Goal: Information Seeking & Learning: Learn about a topic

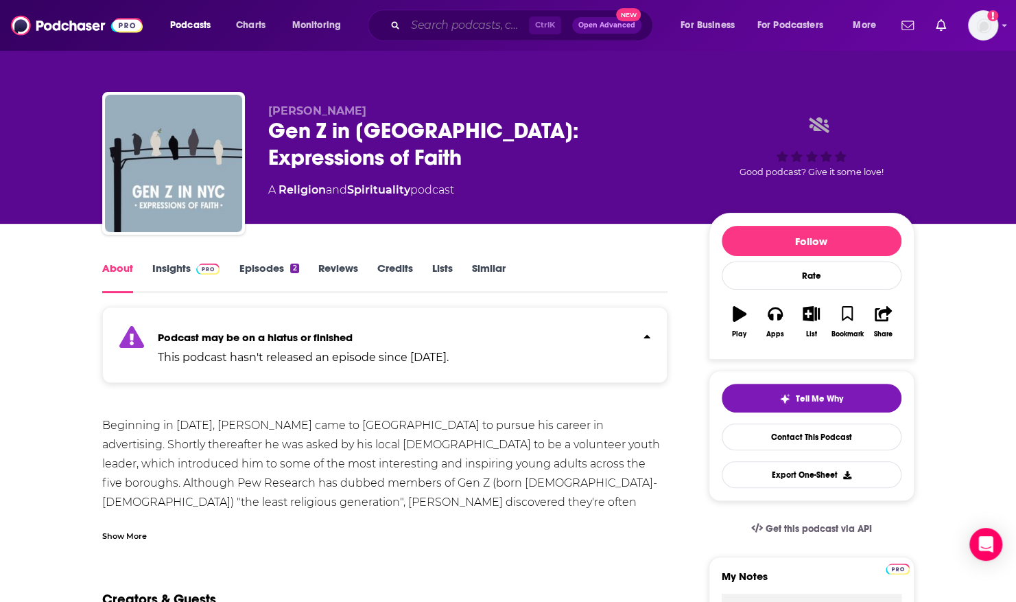
click at [479, 25] on input "Search podcasts, credits, & more..." at bounding box center [466, 25] width 123 height 22
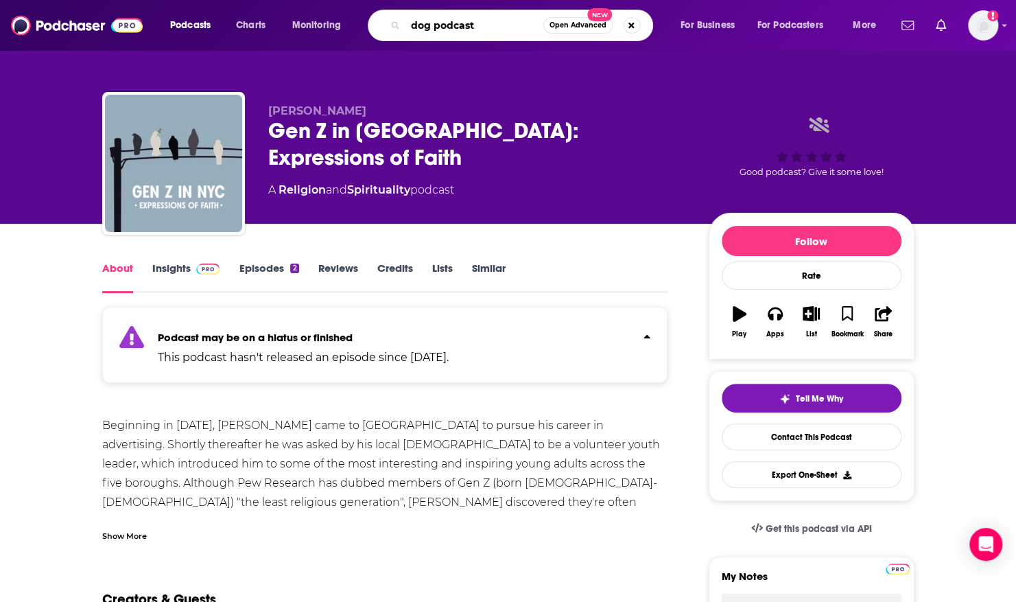
type input "dog podcasts"
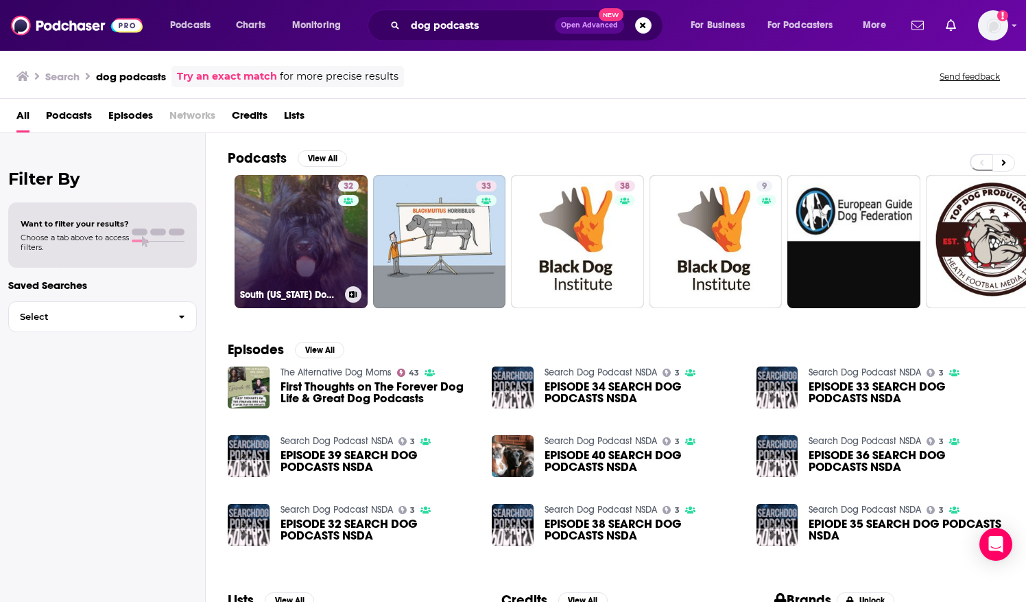
click at [310, 194] on link "32 South [US_STATE] Dog Talk Podcasts" at bounding box center [301, 241] width 133 height 133
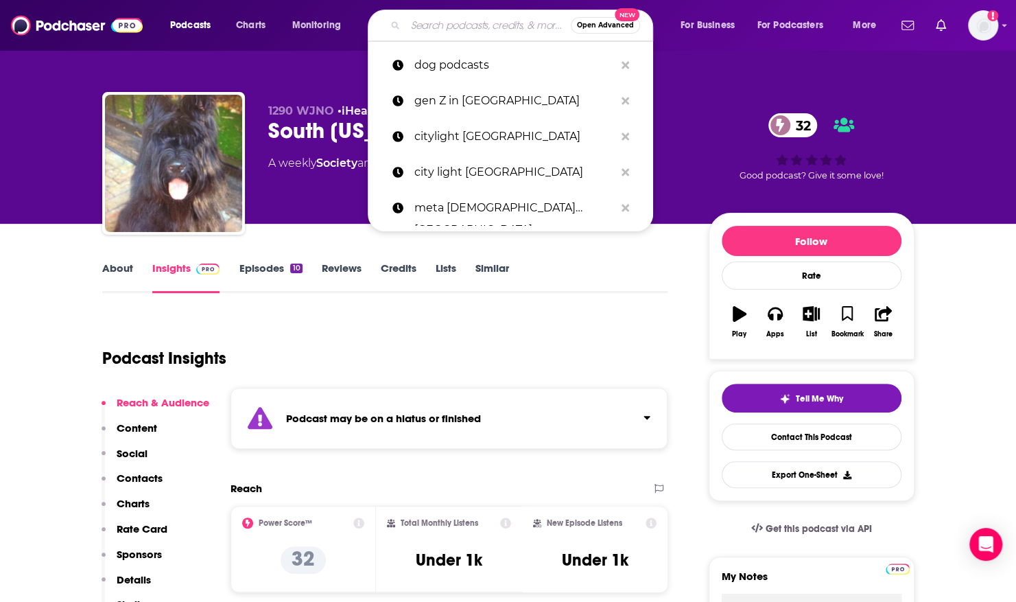
click at [436, 27] on input "Search podcasts, credits, & more..." at bounding box center [487, 25] width 165 height 22
click at [70, 75] on div "1290 WJNO • iHeartRadio South [US_STATE] Dog Talk Podcasts 32 A weekly Society …" at bounding box center [508, 112] width 878 height 224
click at [504, 27] on input "Search podcasts, credits, & more..." at bounding box center [487, 25] width 165 height 22
paste input "[DEMOGRAPHIC_DATA] And Our Dogs"
type input "[DEMOGRAPHIC_DATA] And Our Dogs"
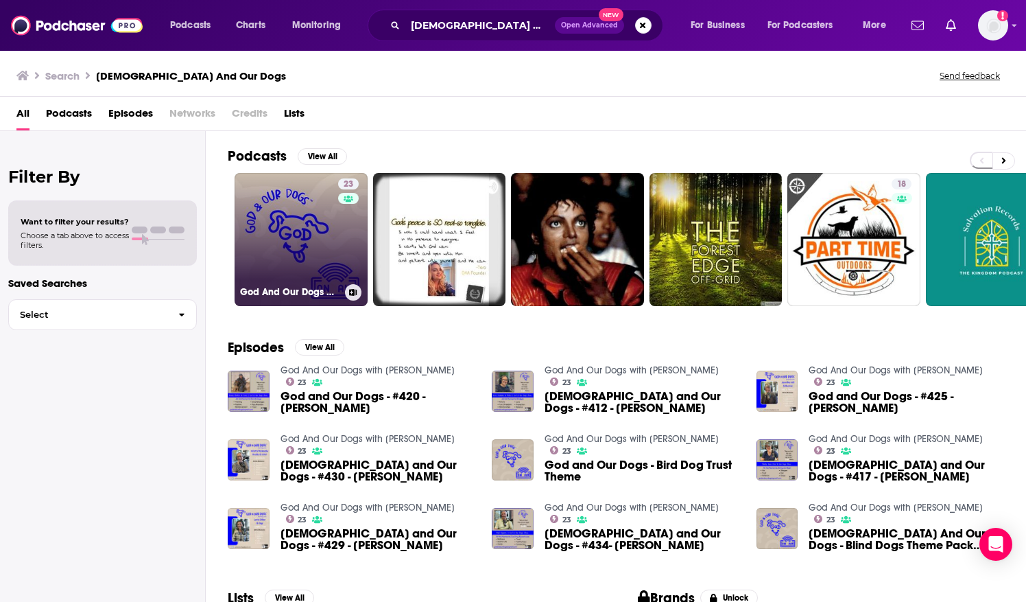
click at [301, 203] on link "23 [DEMOGRAPHIC_DATA] And Our Dogs with [PERSON_NAME]" at bounding box center [301, 239] width 133 height 133
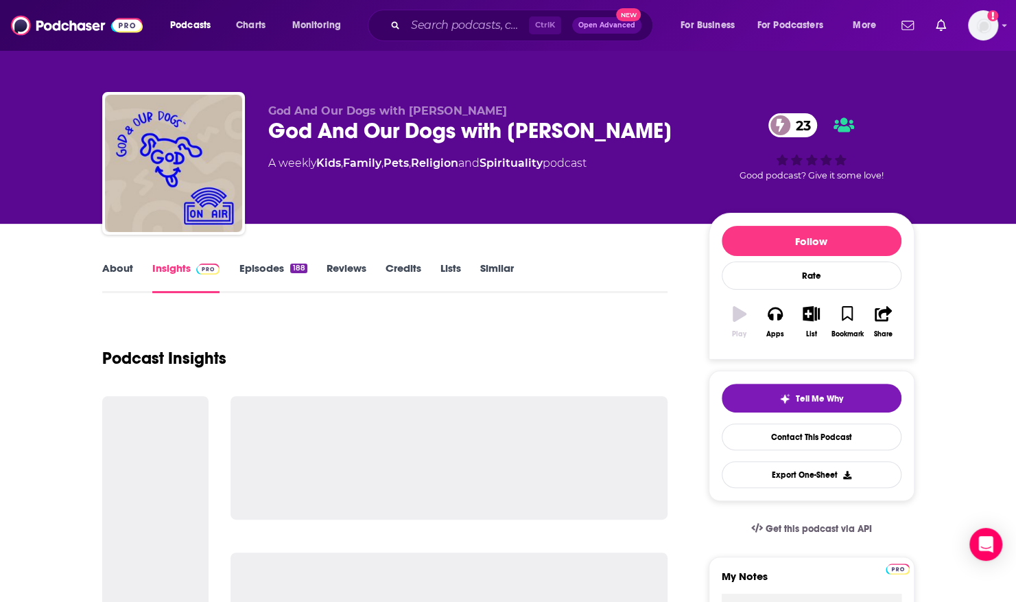
click at [301, 203] on div "[DEMOGRAPHIC_DATA] And Our Dogs with [PERSON_NAME] God And Our Dogs with [PERSO…" at bounding box center [477, 159] width 419 height 110
click at [297, 202] on div "[DEMOGRAPHIC_DATA] And Our Dogs with [PERSON_NAME] God And Our Dogs with [PERSO…" at bounding box center [477, 159] width 419 height 110
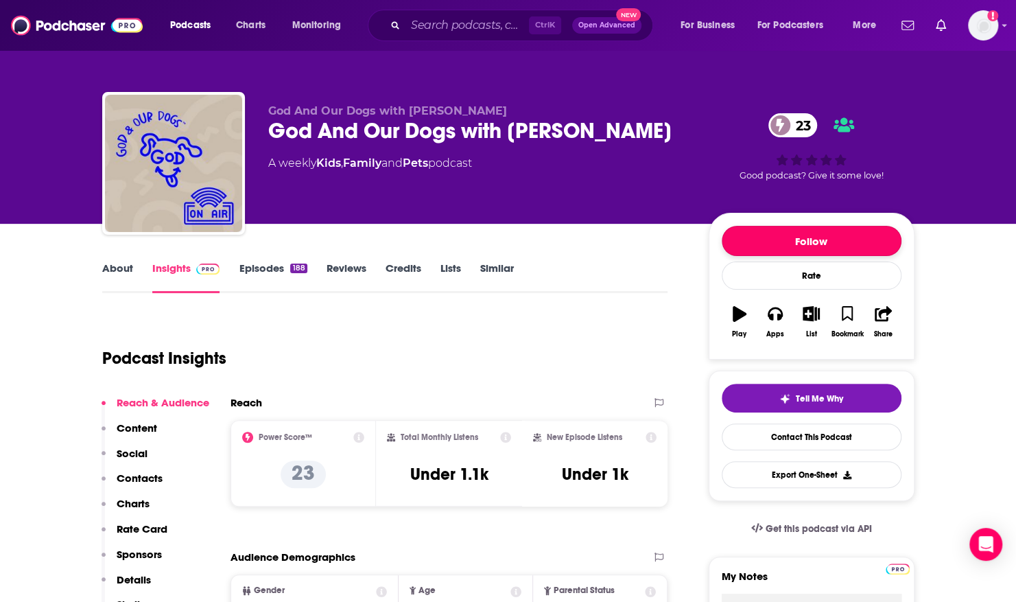
click at [793, 235] on button "Follow" at bounding box center [812, 241] width 180 height 30
click at [126, 273] on link "About" at bounding box center [117, 277] width 31 height 32
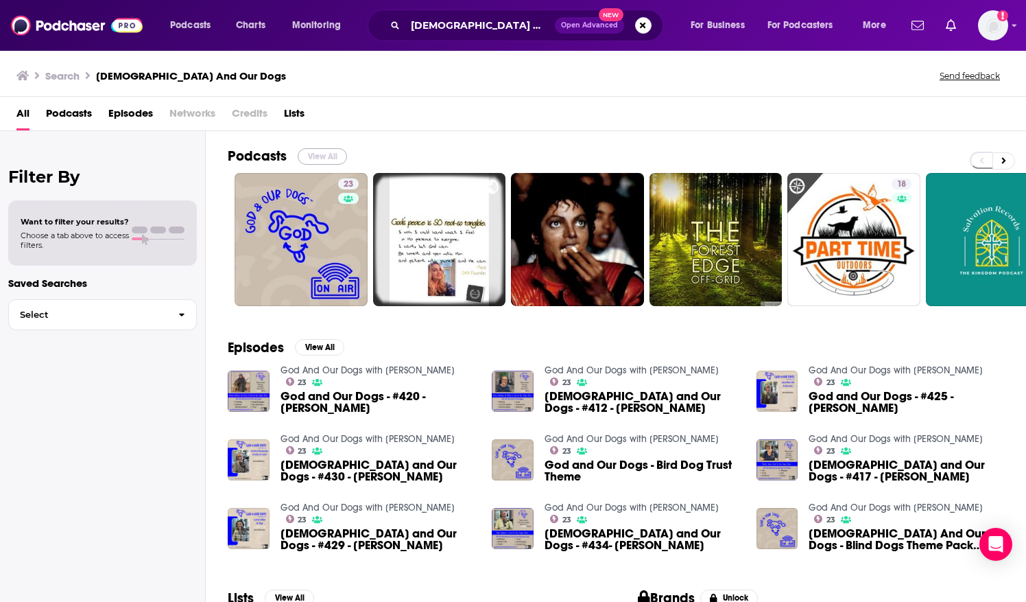
click at [336, 156] on button "View All" at bounding box center [322, 156] width 49 height 16
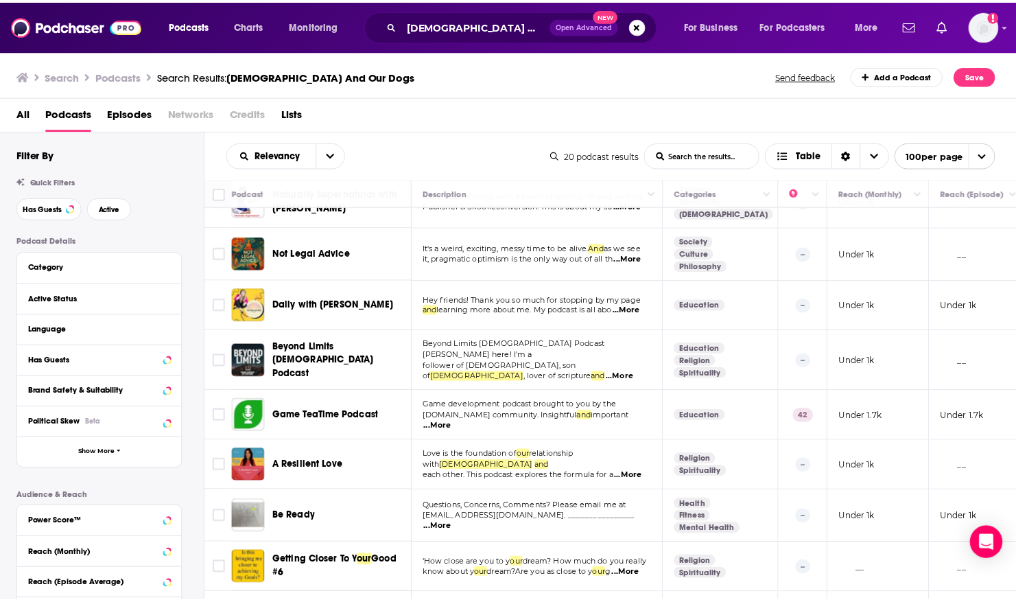
scroll to position [647, 0]
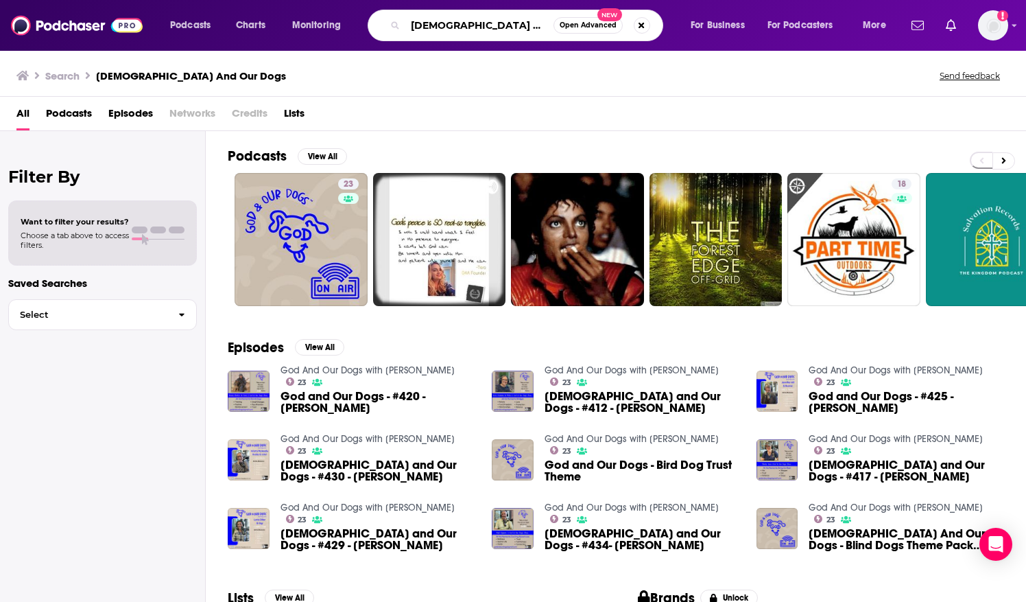
click at [472, 23] on input "[DEMOGRAPHIC_DATA] And Our Dogs" at bounding box center [479, 25] width 148 height 22
drag, startPoint x: 517, startPoint y: 23, endPoint x: 297, endPoint y: 16, distance: 220.4
click at [297, 16] on div "Podcasts Charts Monitoring [DEMOGRAPHIC_DATA] And Our Dogs Open Advanced New Fo…" at bounding box center [530, 26] width 739 height 32
paste input "he GodDog Podcast"
click at [412, 25] on input "he GodDog Podcast" at bounding box center [479, 25] width 148 height 22
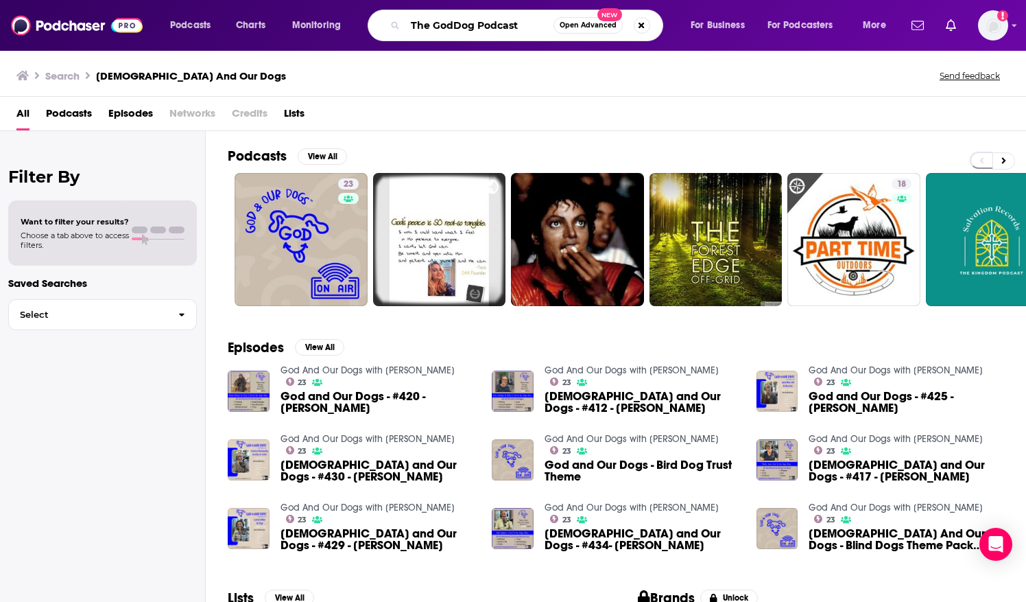
type input "The GodDog Podcast"
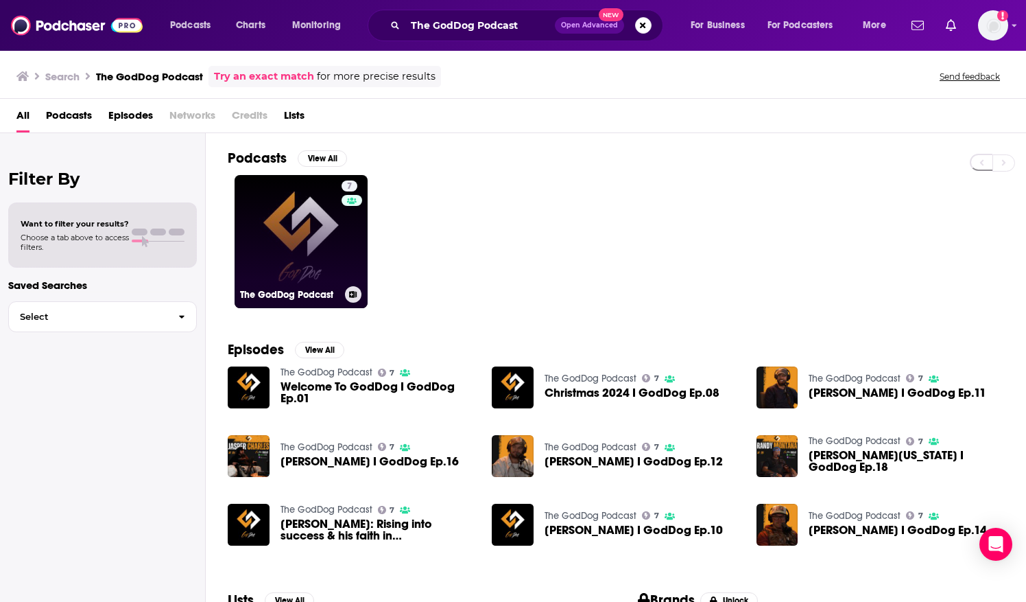
click at [297, 175] on link "7 The GodDog Podcast" at bounding box center [301, 241] width 133 height 133
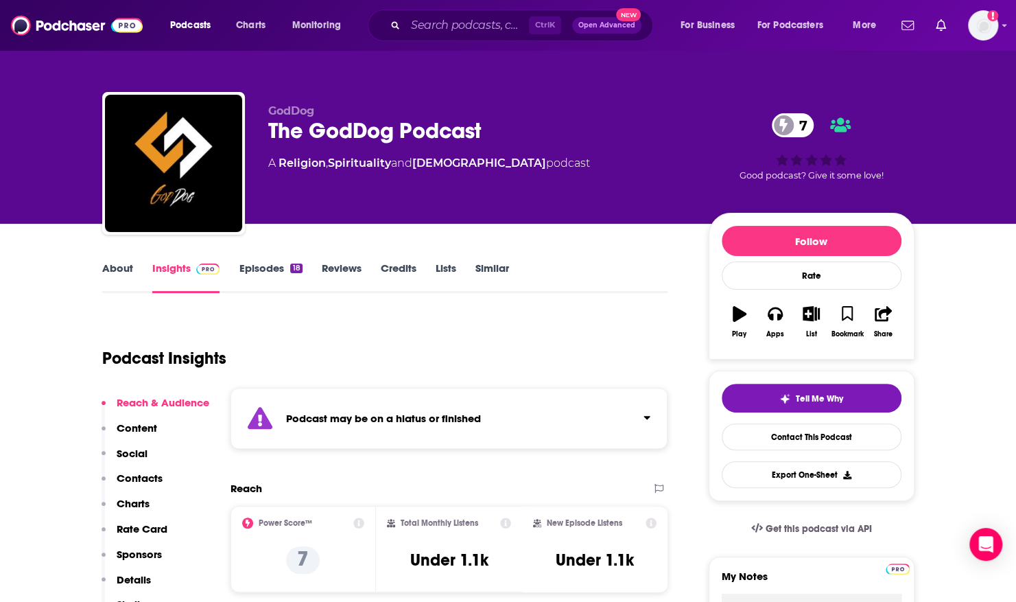
click at [244, 262] on link "Episodes 18" at bounding box center [270, 277] width 63 height 32
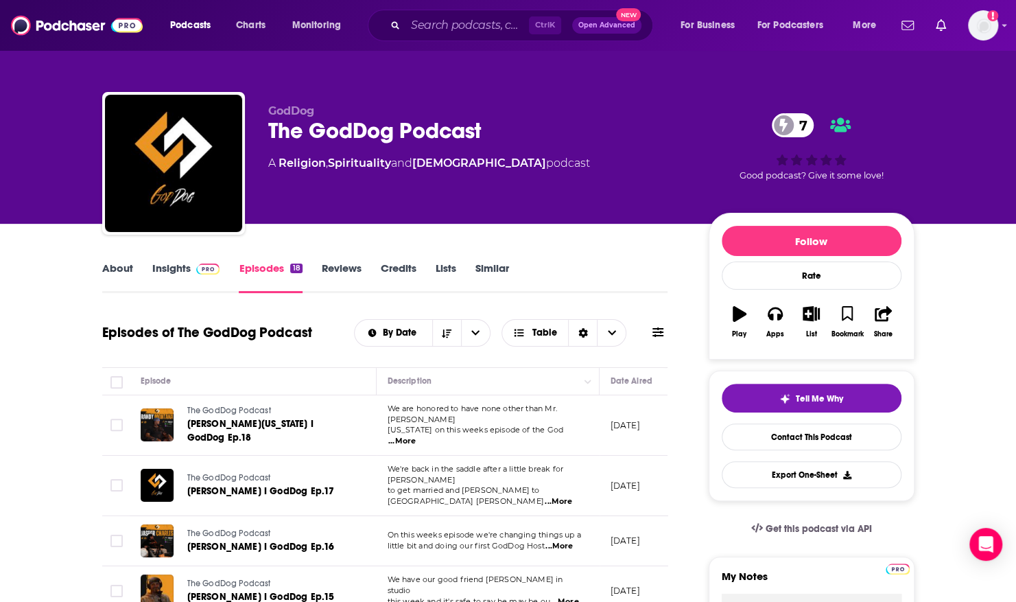
click at [560, 541] on span "...More" at bounding box center [558, 546] width 27 height 11
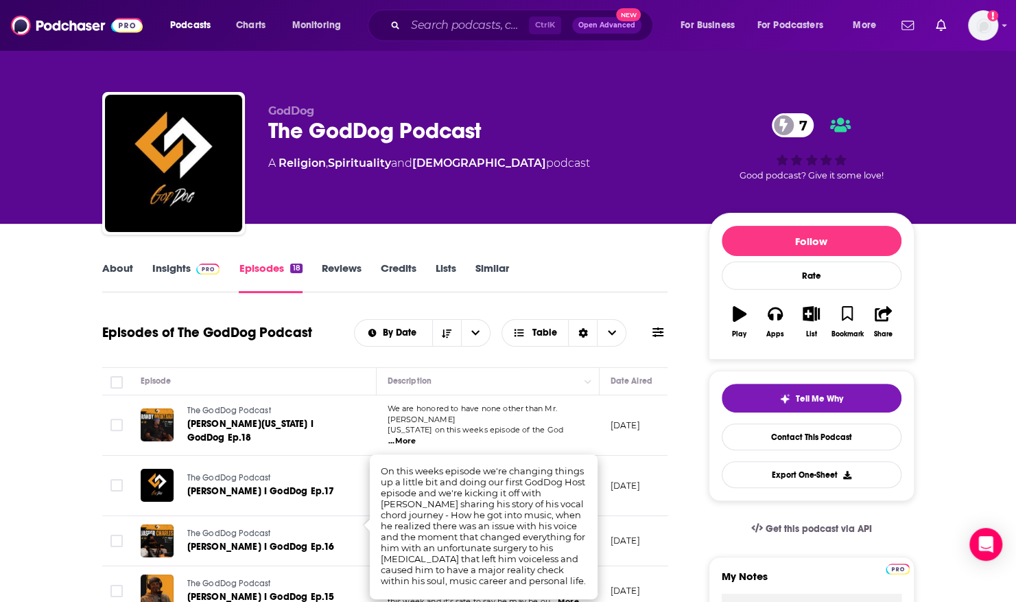
click at [117, 267] on link "About" at bounding box center [117, 277] width 31 height 32
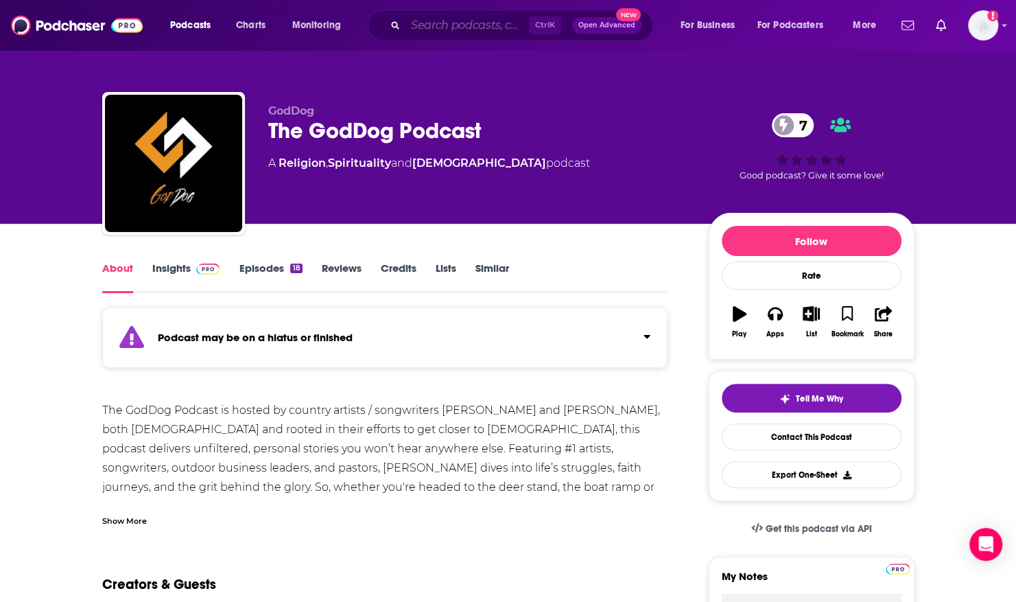
click at [449, 23] on input "Search podcasts, credits, & more..." at bounding box center [466, 25] width 123 height 22
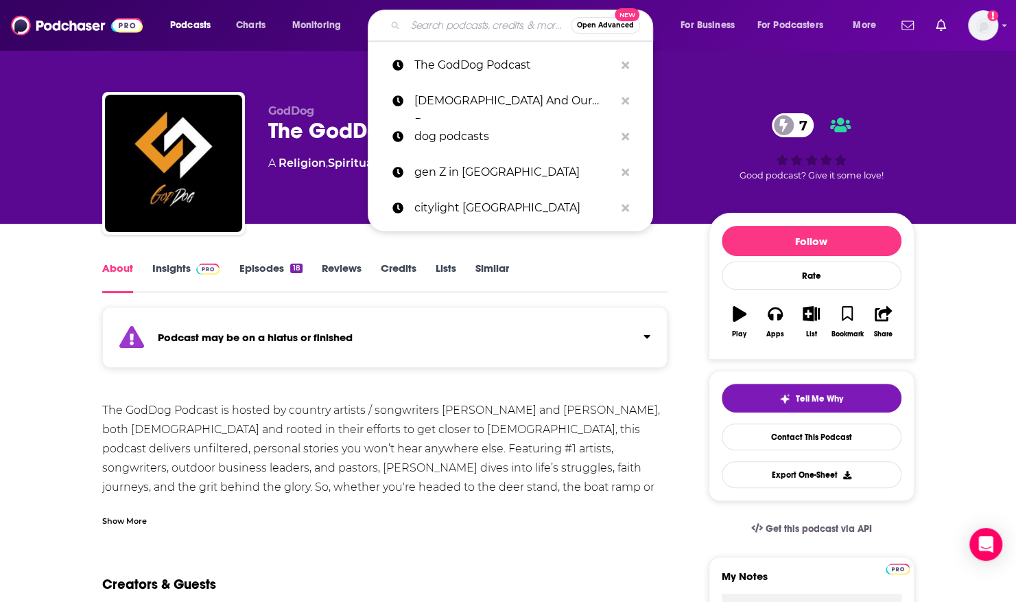
paste input "Believe in Dog"
type input "Believe in Dog"
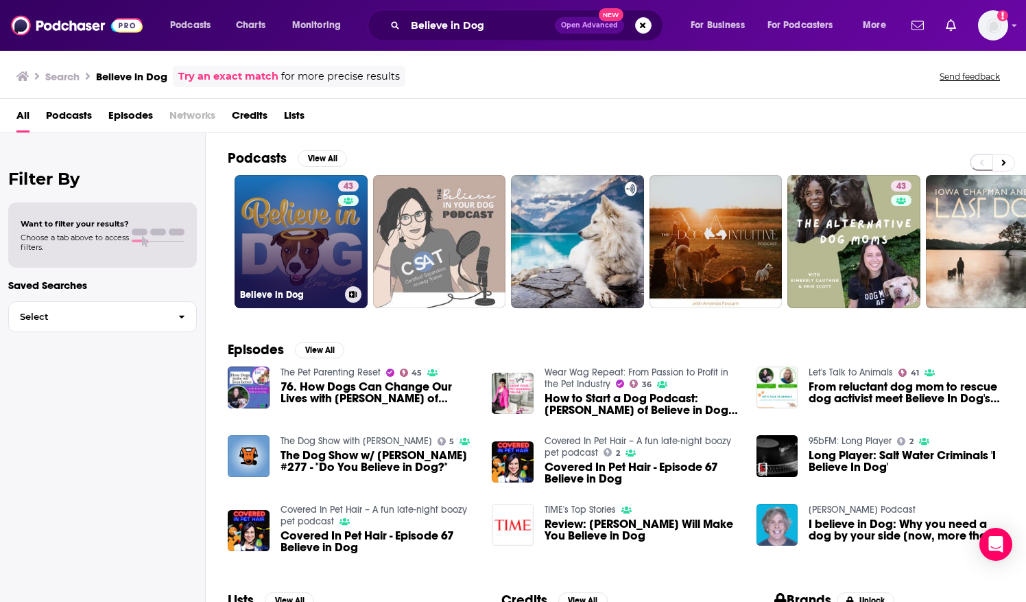
click at [320, 239] on link "43 Believe in Dog" at bounding box center [301, 241] width 133 height 133
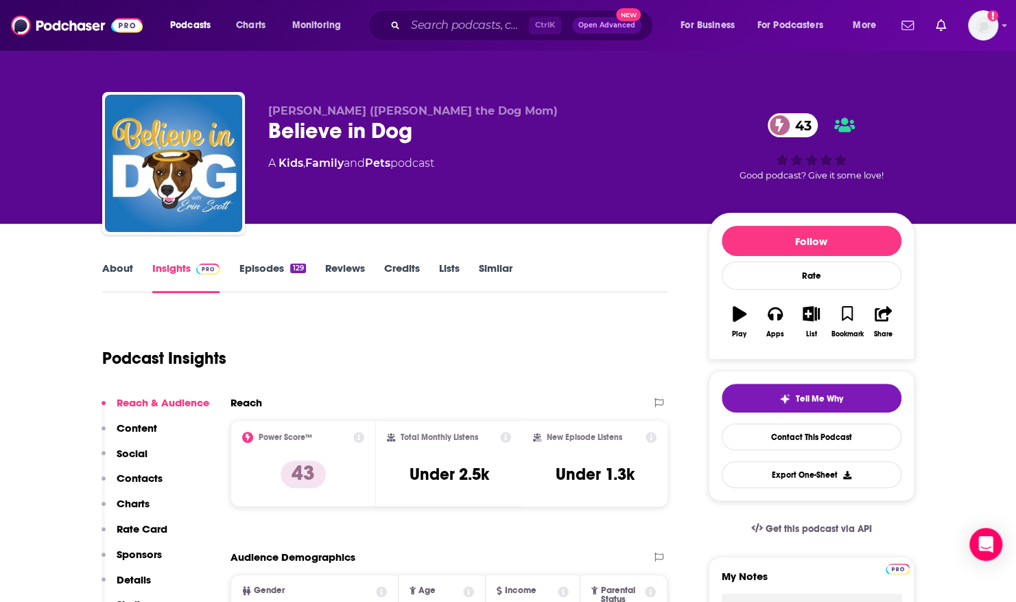
click at [123, 269] on link "About" at bounding box center [117, 277] width 31 height 32
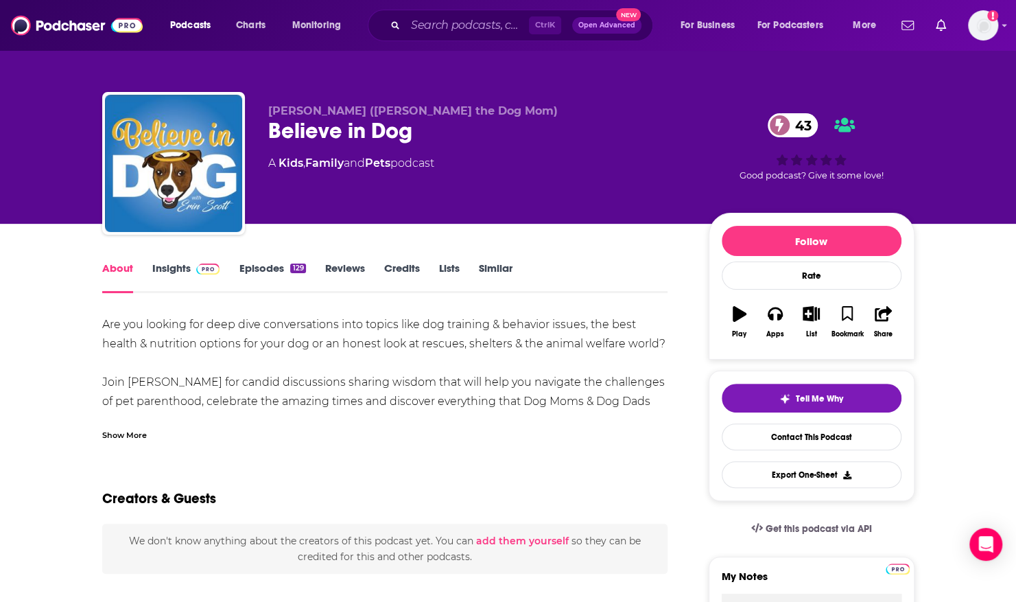
click at [133, 434] on div "Show More" at bounding box center [124, 433] width 45 height 13
